Goal: Information Seeking & Learning: Understand process/instructions

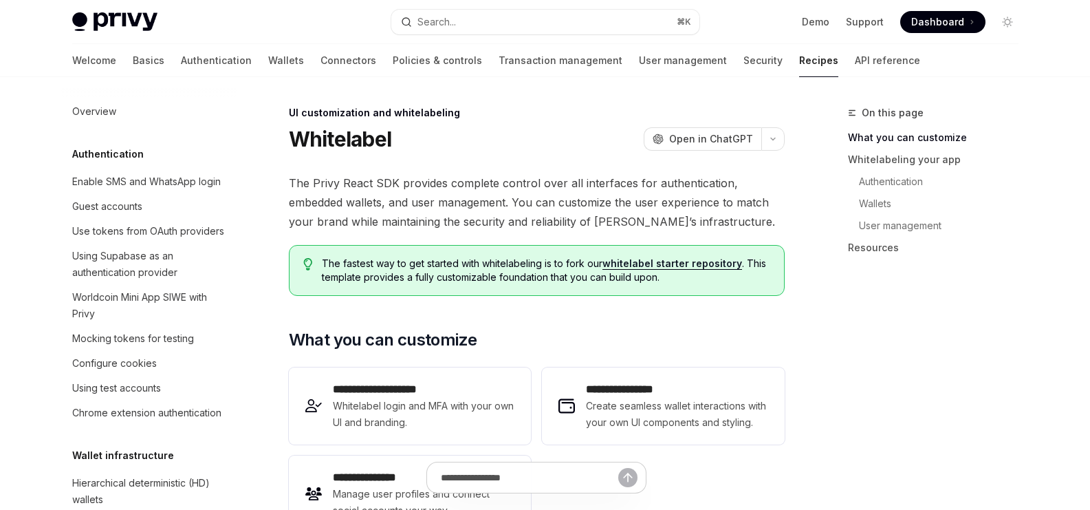
scroll to position [681, 0]
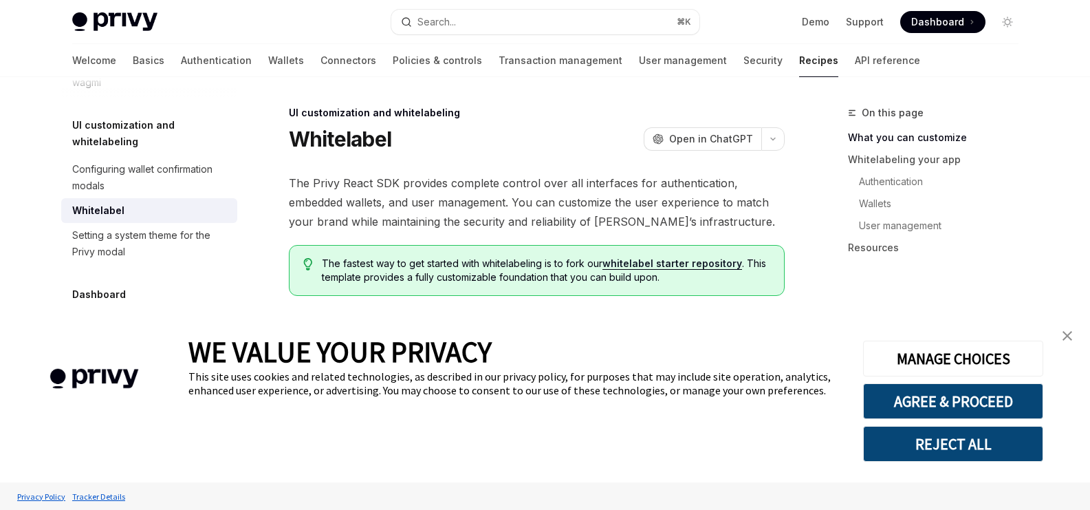
click at [1064, 334] on img "close banner" at bounding box center [1068, 336] width 10 height 10
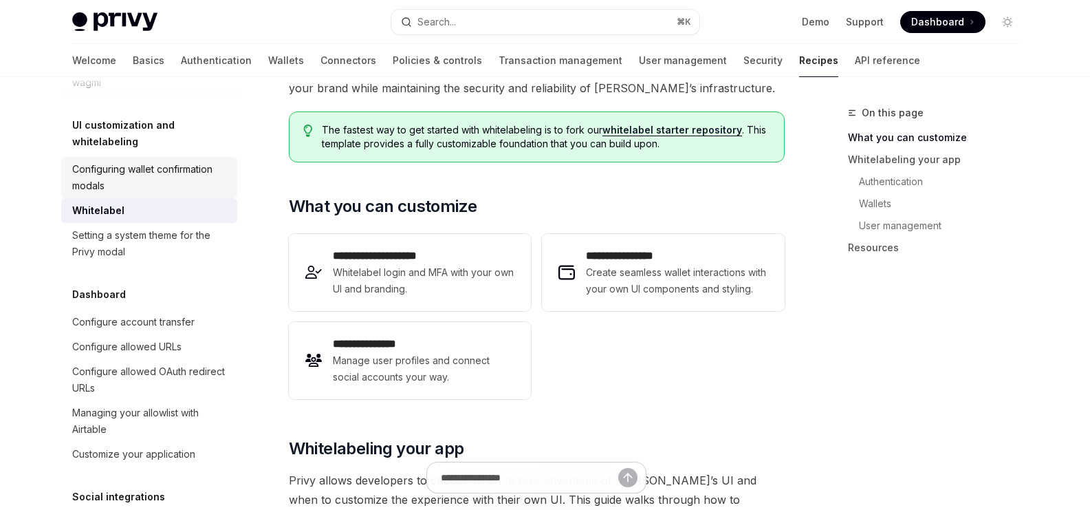
scroll to position [113, 0]
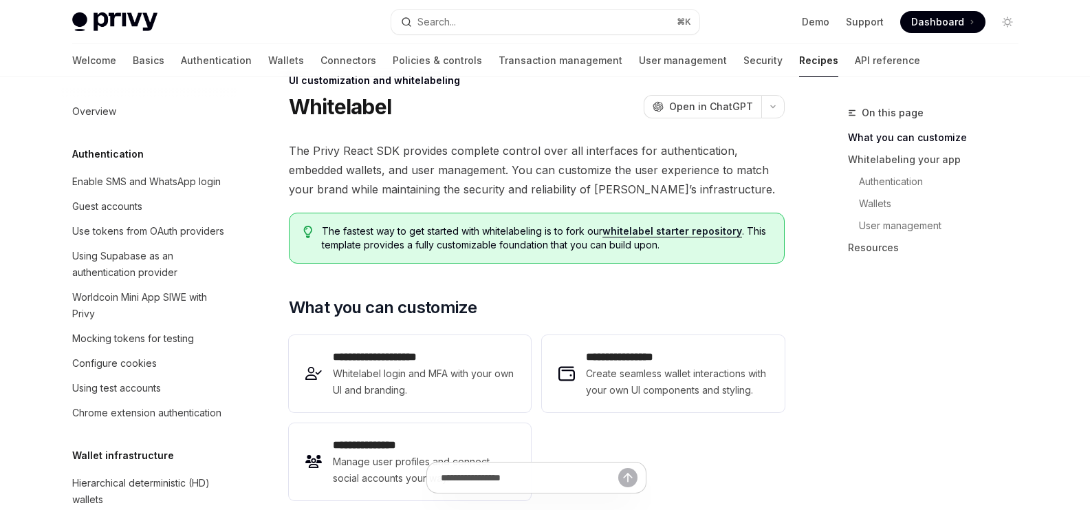
scroll to position [0, 0]
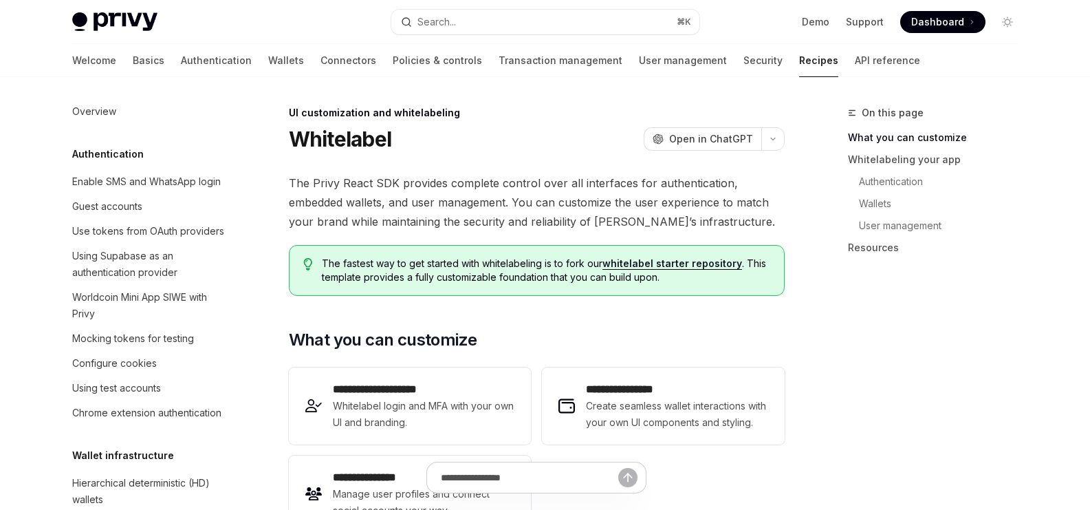
click at [186, 331] on div "Cookie Consent Banner" at bounding box center [94, 397] width 189 height 169
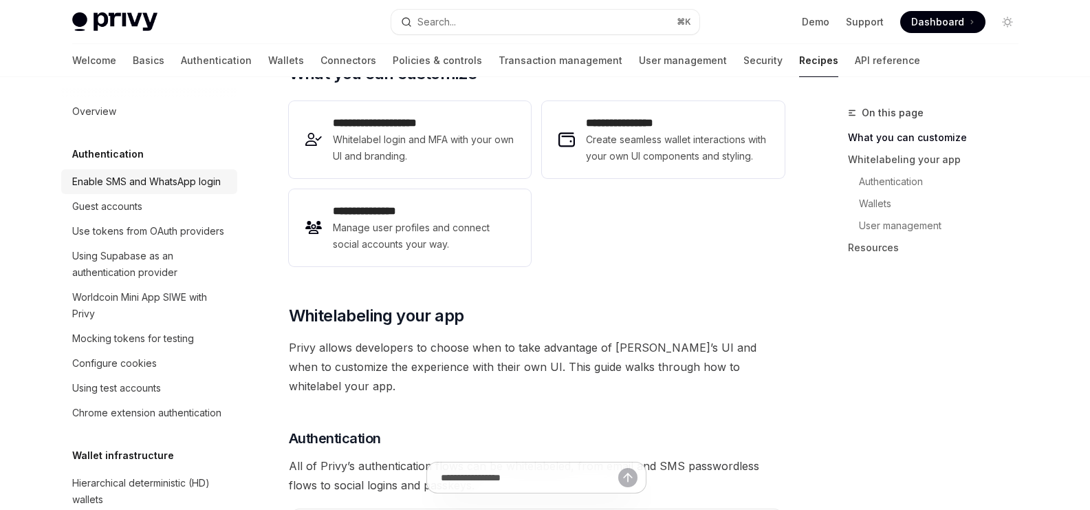
scroll to position [267, 0]
click at [109, 146] on h5 "Authentication" at bounding box center [108, 154] width 72 height 17
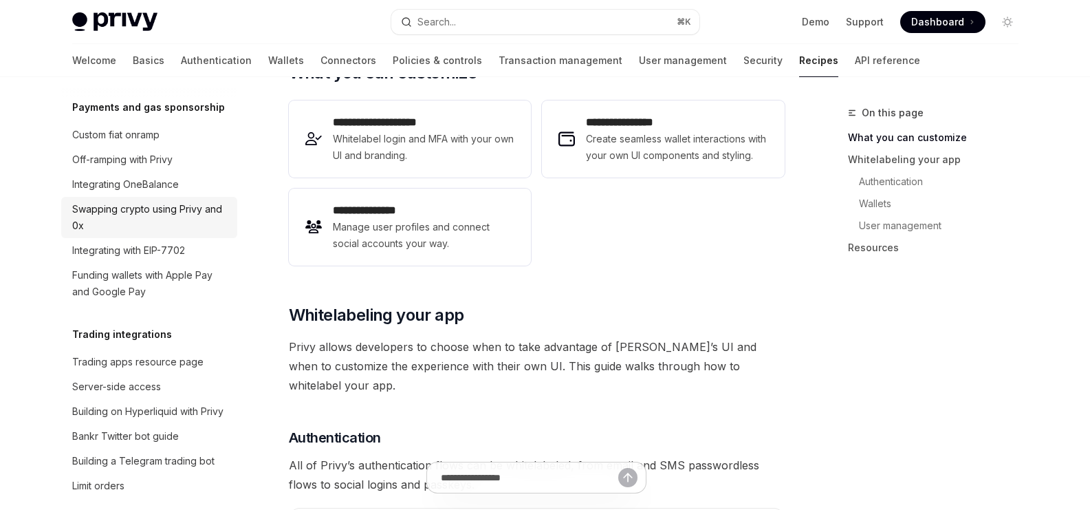
scroll to position [1218, 0]
click at [180, 231] on div "Swapping crypto using Privy and 0x" at bounding box center [150, 214] width 157 height 33
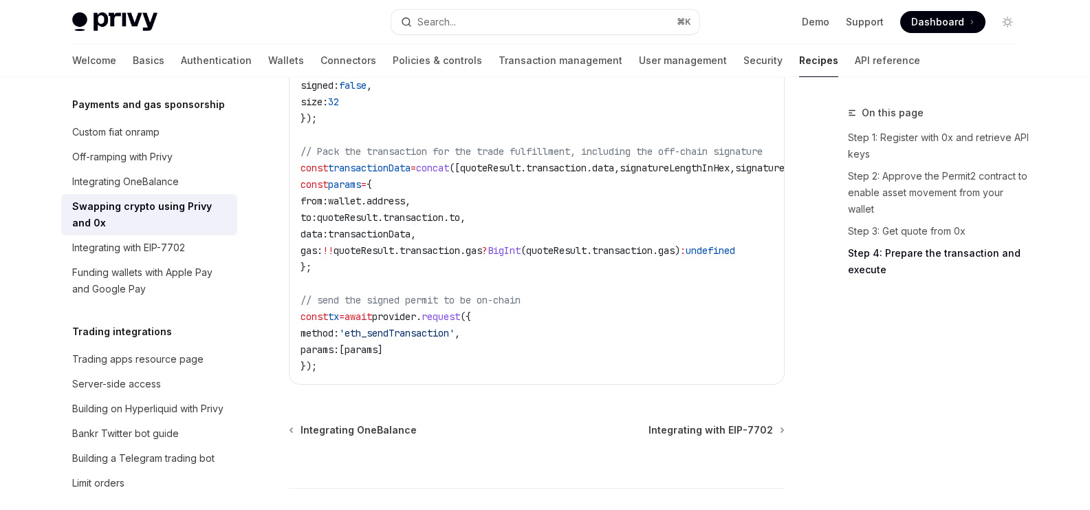
scroll to position [1860, 0]
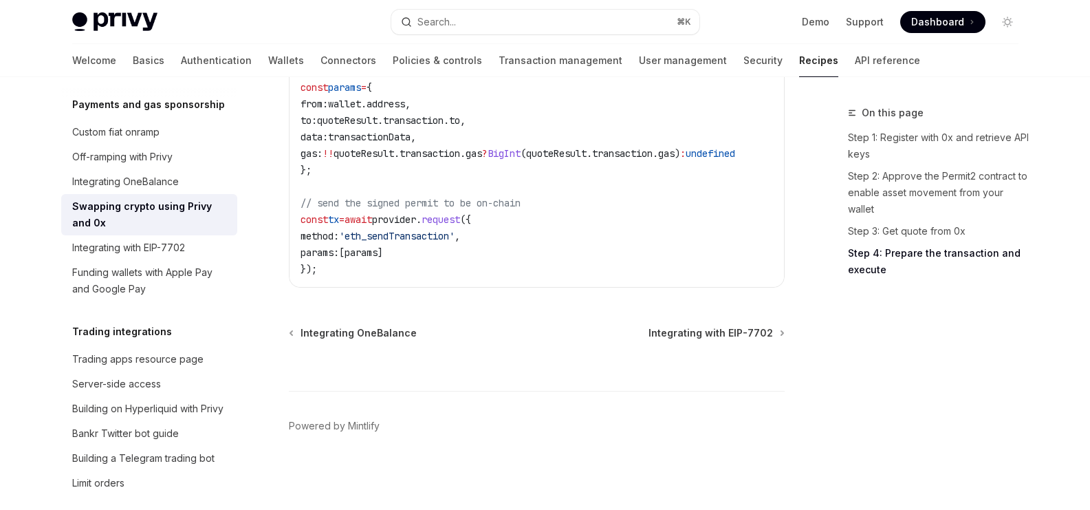
type textarea "*"
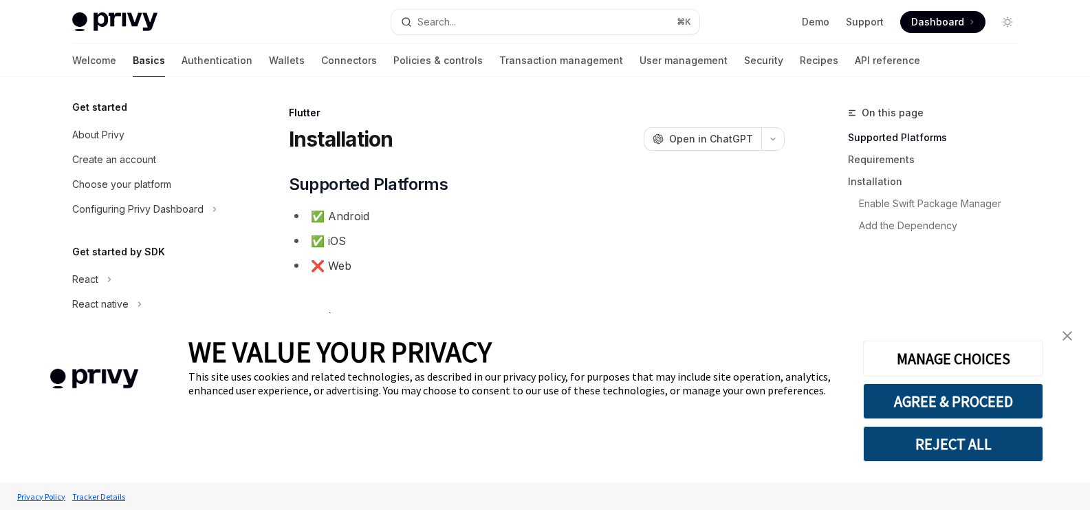
click at [1072, 340] on img "close banner" at bounding box center [1068, 336] width 10 height 10
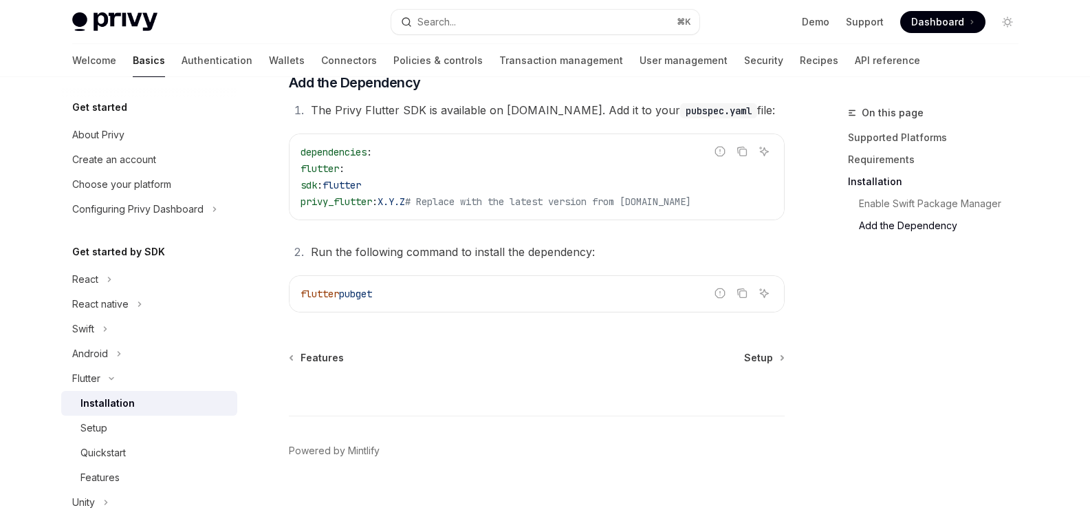
scroll to position [670, 0]
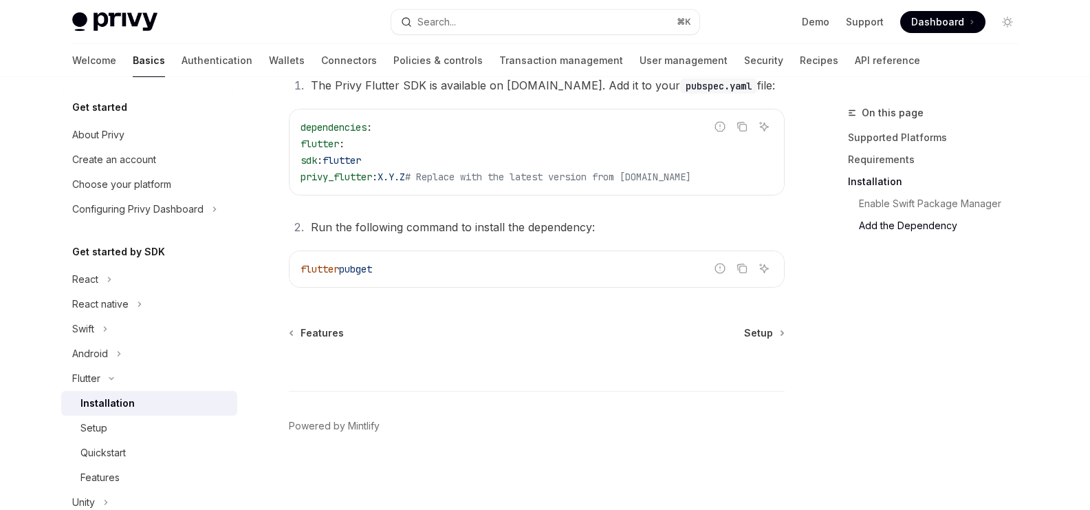
click at [116, 251] on h5 "Get started by SDK" at bounding box center [118, 252] width 93 height 17
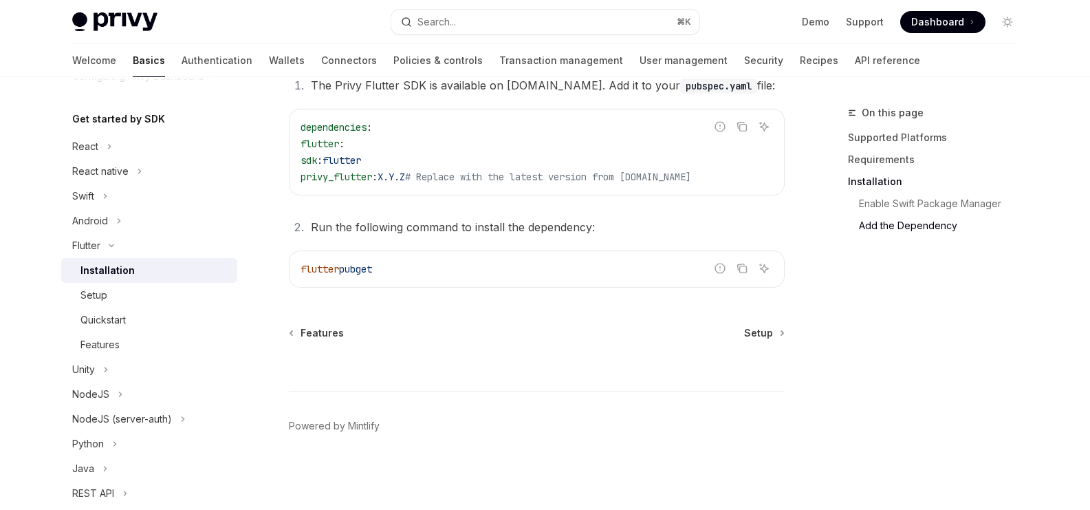
scroll to position [151, 0]
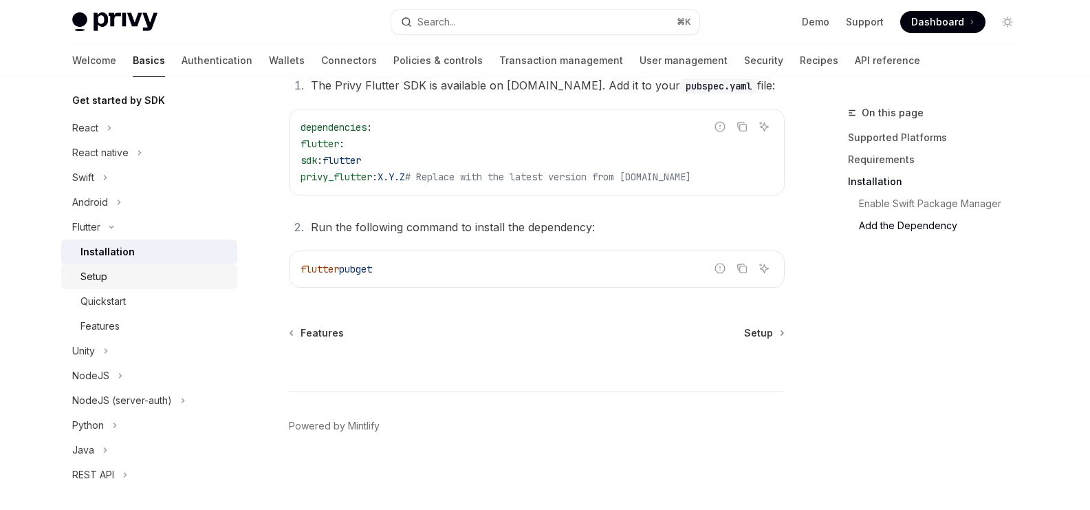
click at [134, 281] on div "Setup" at bounding box center [154, 276] width 149 height 17
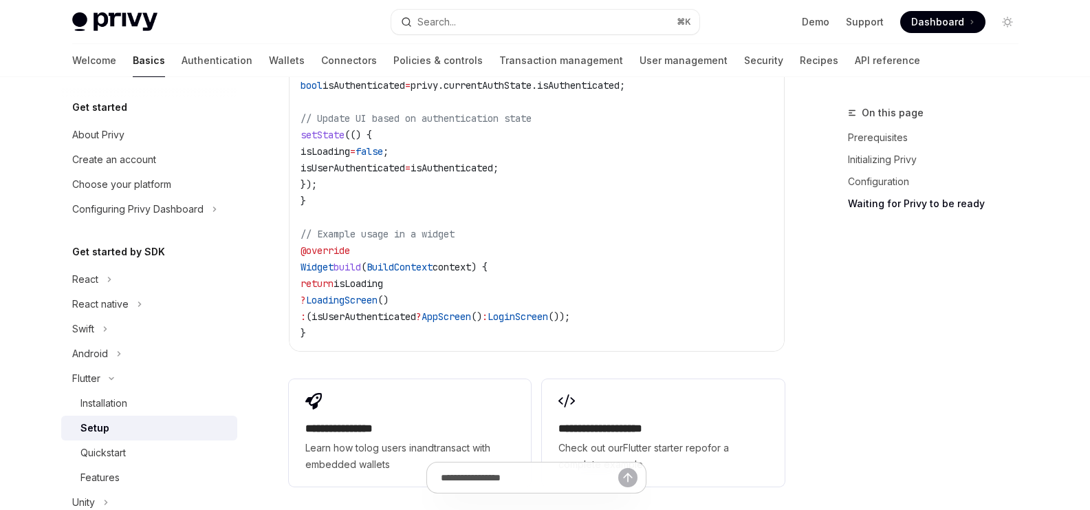
scroll to position [1450, 0]
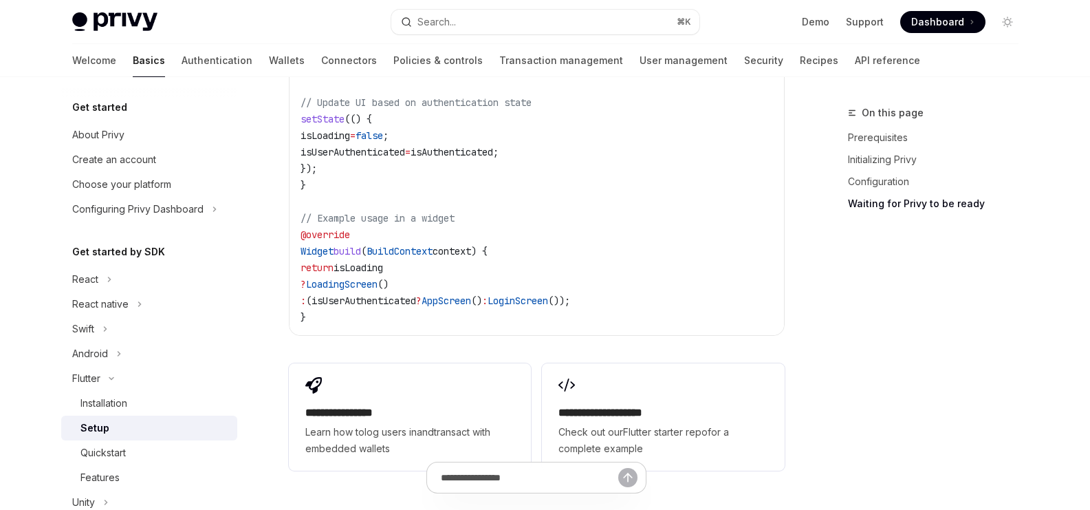
click at [118, 447] on div "Cookie Consent Banner" at bounding box center [94, 397] width 189 height 169
click at [162, 456] on div "Cookie Consent Banner" at bounding box center [94, 397] width 189 height 169
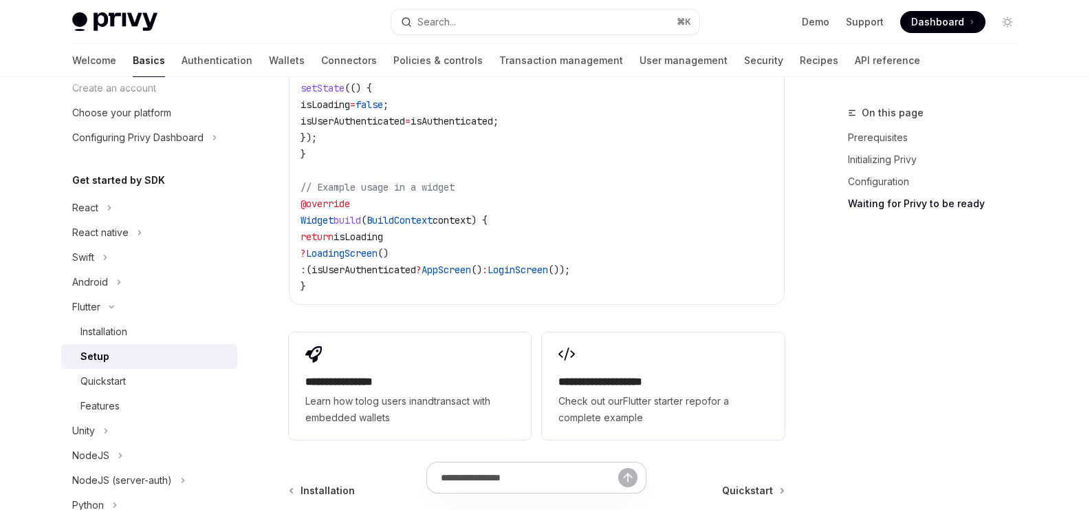
scroll to position [103, 0]
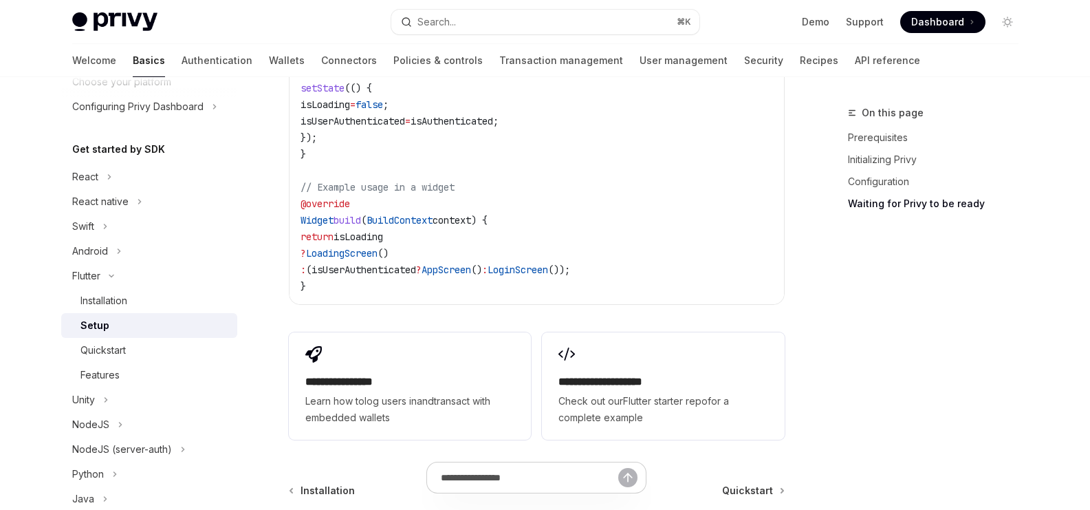
click at [98, 354] on img "Cookie Consent Banner" at bounding box center [94, 379] width 147 height 60
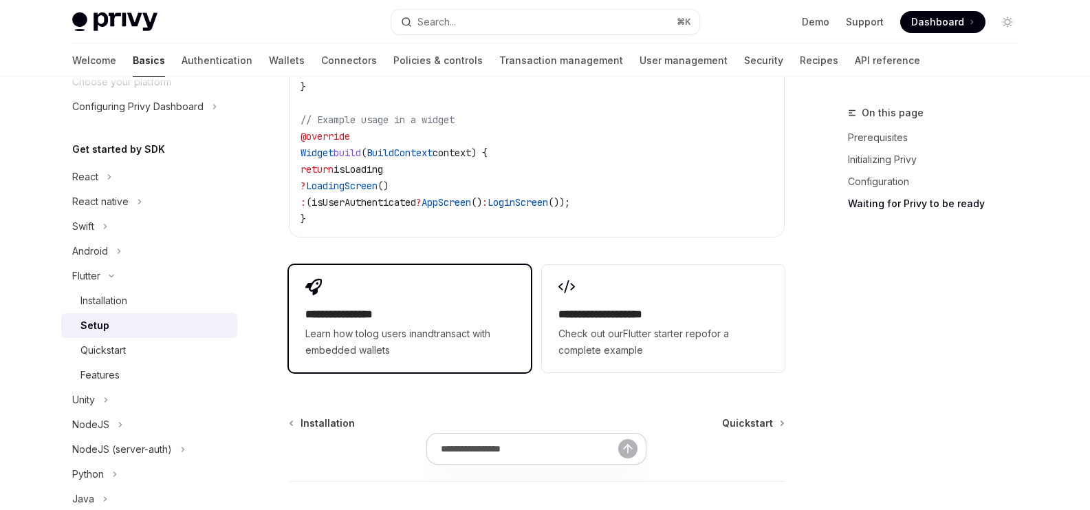
scroll to position [1622, 0]
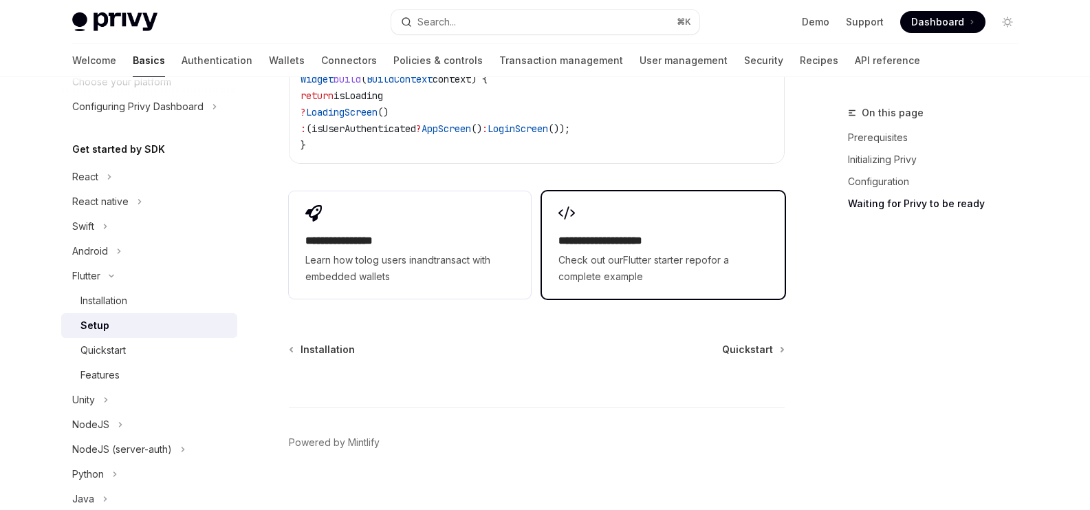
click at [640, 271] on div "**********" at bounding box center [663, 244] width 242 height 107
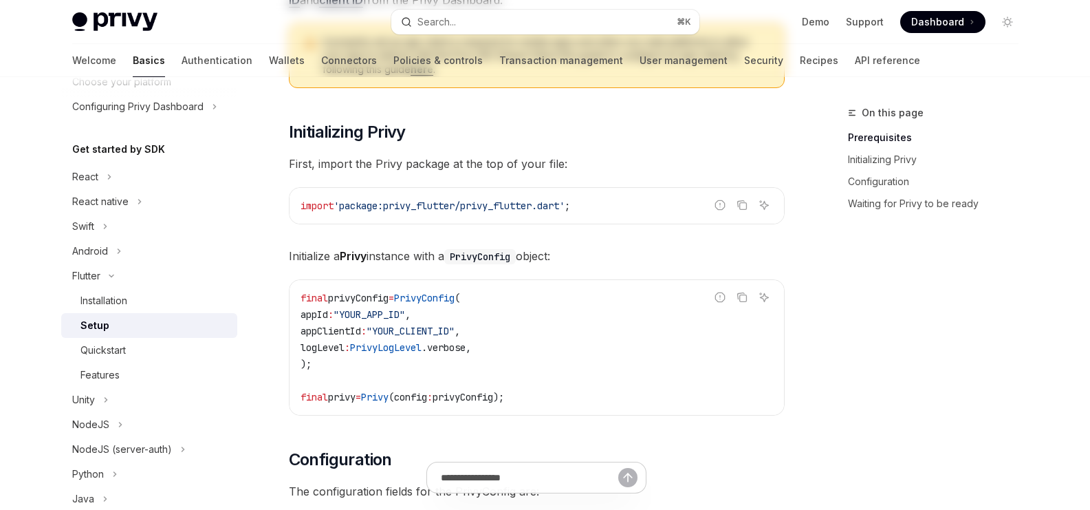
scroll to position [0, 0]
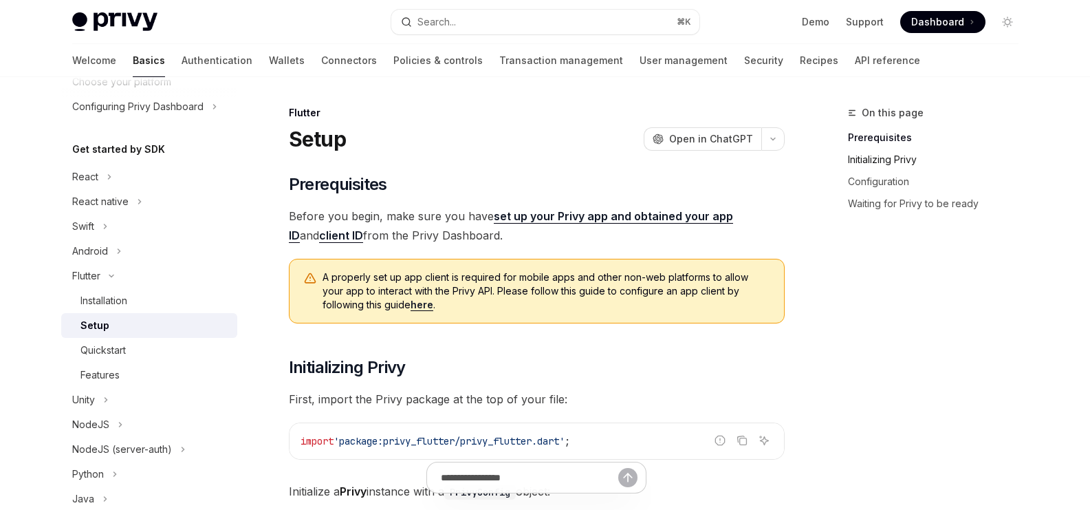
click at [870, 160] on link "Initializing Privy" at bounding box center [939, 160] width 182 height 22
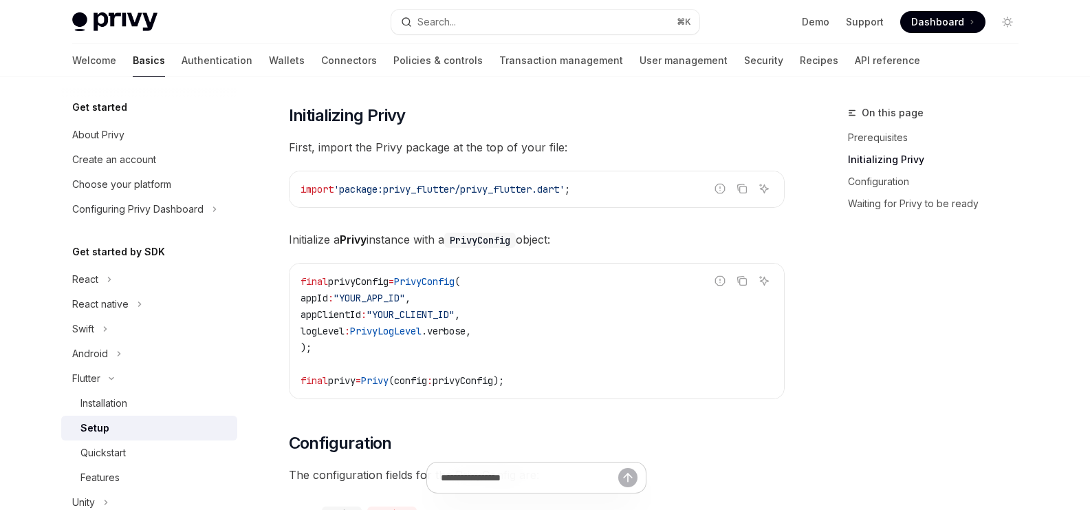
scroll to position [346, 0]
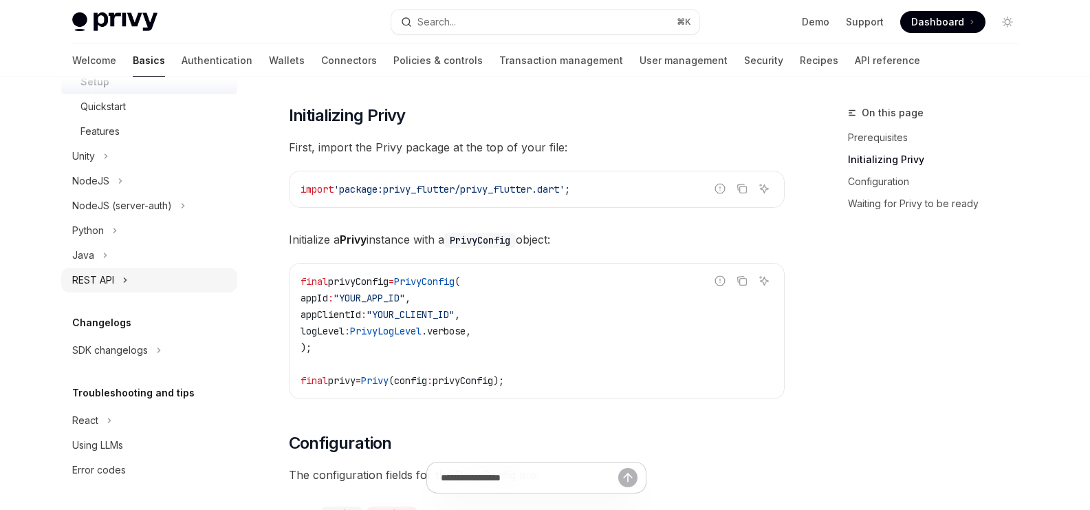
click at [166, 281] on button "REST API" at bounding box center [149, 280] width 176 height 25
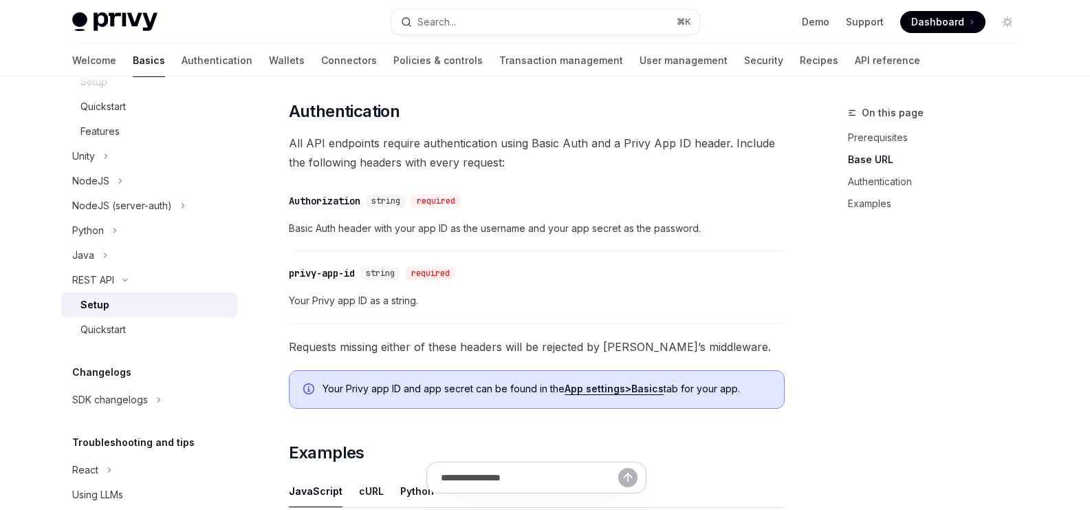
scroll to position [428, 0]
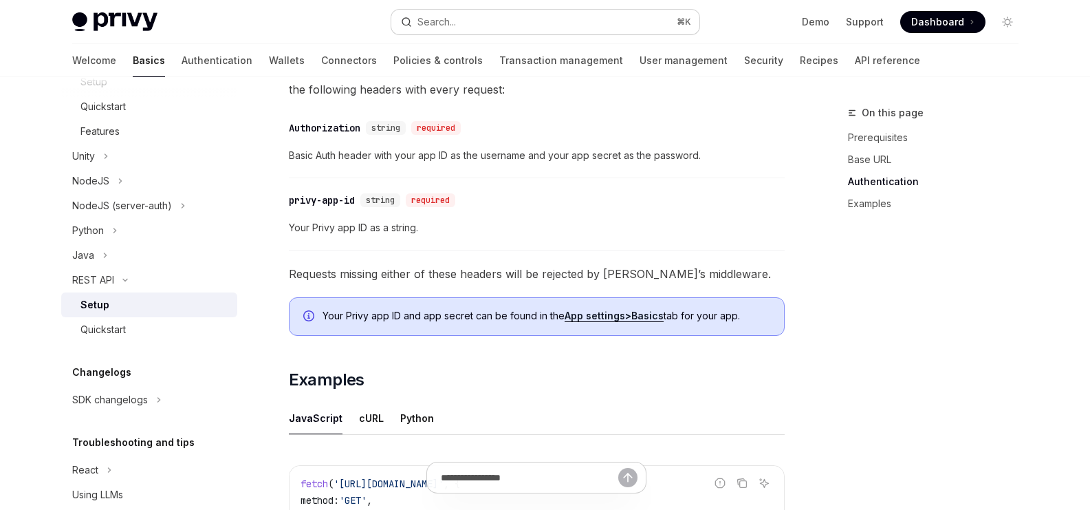
type textarea "*"
